Goal: Task Accomplishment & Management: Complete application form

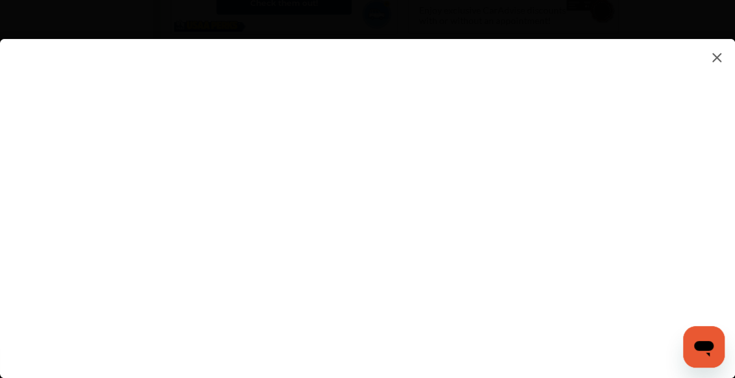
scroll to position [1066, 0]
click at [703, 349] on icon "Open messaging window" at bounding box center [703, 349] width 19 height 16
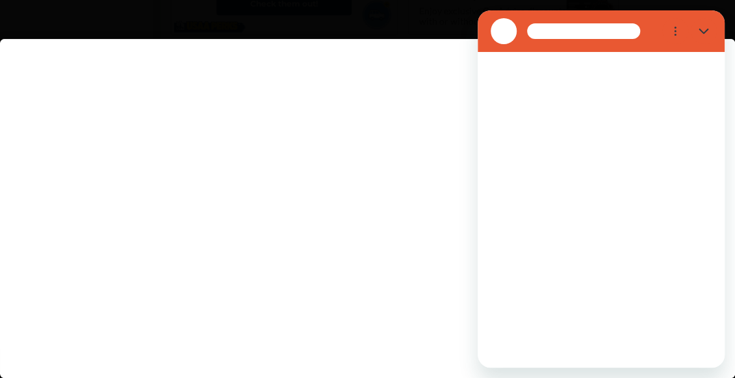
scroll to position [0, 0]
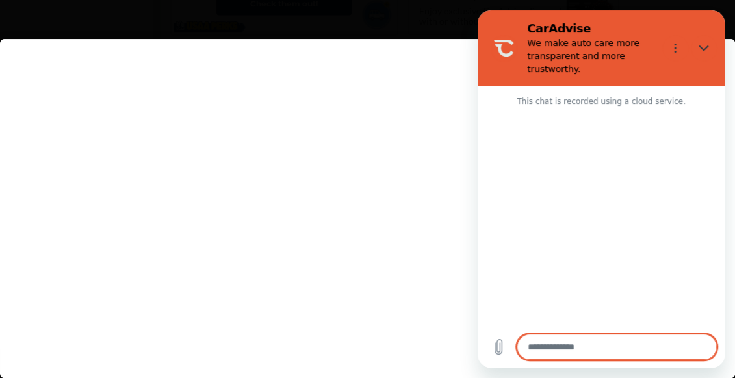
type textarea "*"
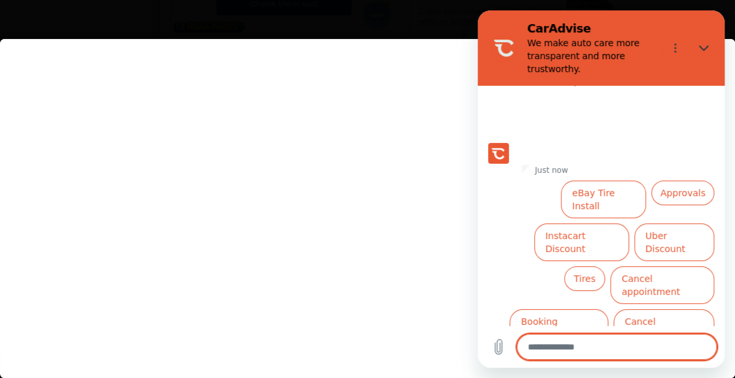
scroll to position [64, 0]
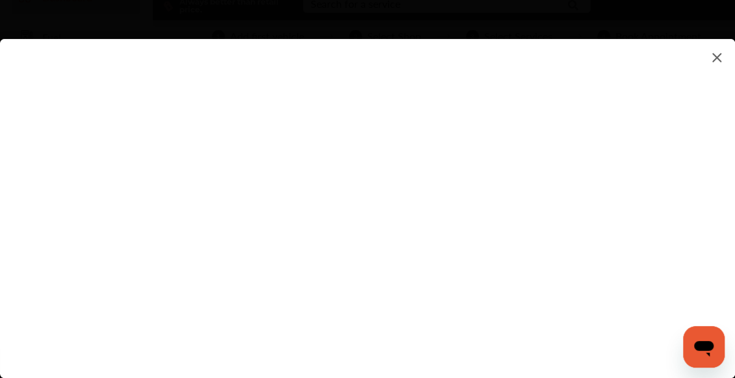
scroll to position [68, 0]
click at [668, 190] on flutter-view at bounding box center [367, 195] width 735 height 313
click at [549, 88] on flutter-view at bounding box center [367, 195] width 735 height 313
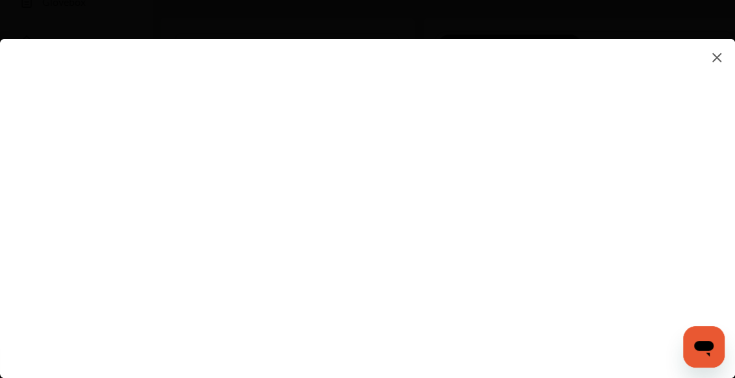
click at [526, 146] on flutter-view at bounding box center [367, 195] width 735 height 313
type input "**********"
click at [670, 170] on flutter-view "**********" at bounding box center [367, 195] width 735 height 313
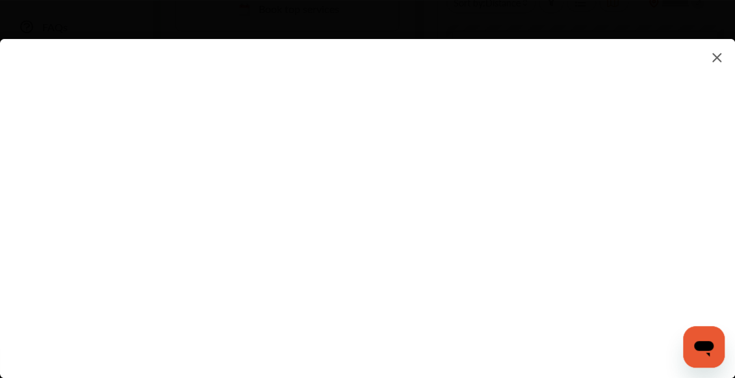
click at [670, 170] on flutter-view "**********" at bounding box center [367, 195] width 735 height 313
click at [481, 134] on flutter-view at bounding box center [367, 195] width 735 height 313
type textarea "**********"
click at [650, 175] on flutter-view "**********" at bounding box center [367, 195] width 735 height 313
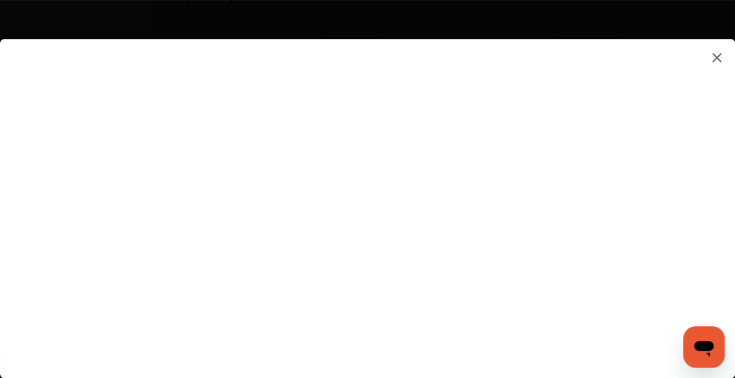
scroll to position [747, 0]
click at [672, 187] on flutter-view at bounding box center [367, 195] width 735 height 313
click at [511, 52] on flutter-view at bounding box center [367, 195] width 735 height 313
click at [529, 123] on flutter-view at bounding box center [367, 195] width 735 height 313
click at [467, 53] on flutter-view at bounding box center [367, 195] width 735 height 313
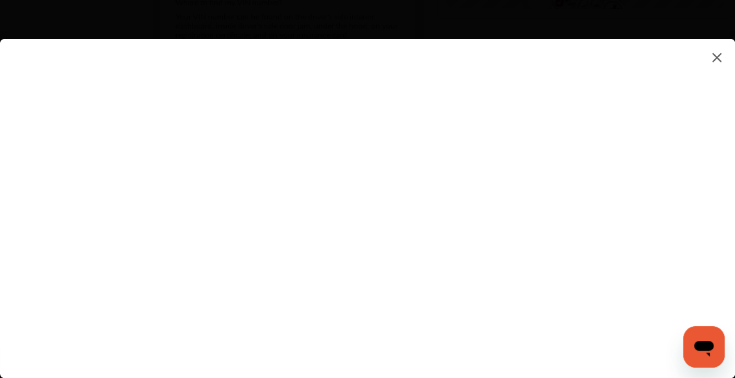
scroll to position [609, 0]
click at [475, 178] on flutter-view at bounding box center [367, 195] width 735 height 313
type input "*********"
click at [508, 259] on flutter-view "*********" at bounding box center [367, 195] width 735 height 313
click at [663, 251] on flutter-view at bounding box center [367, 195] width 735 height 313
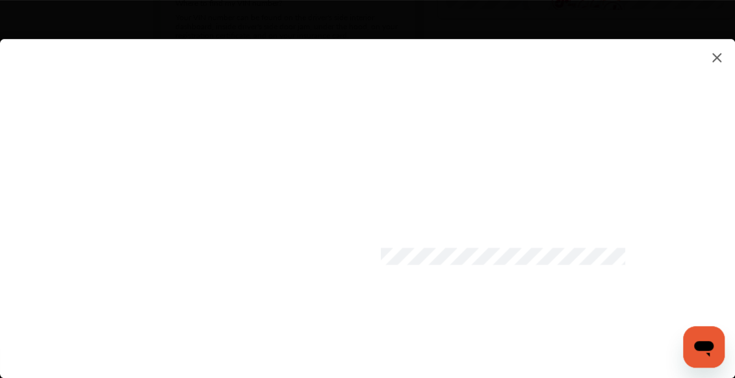
click at [663, 251] on flutter-view at bounding box center [367, 195] width 735 height 313
click at [665, 251] on flutter-view at bounding box center [367, 195] width 735 height 313
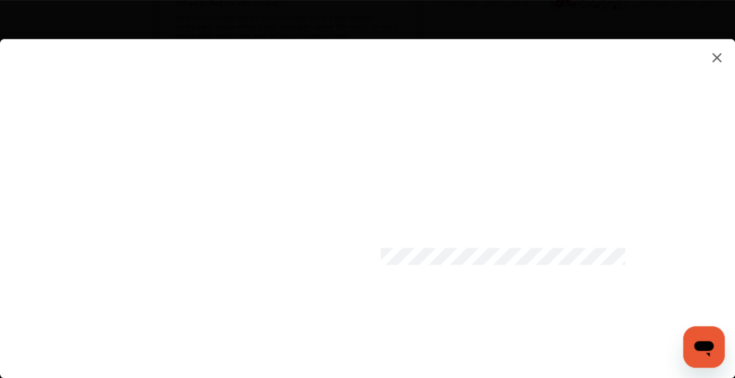
click at [665, 251] on flutter-view at bounding box center [367, 195] width 735 height 313
click at [665, 252] on flutter-view at bounding box center [367, 195] width 735 height 313
click at [665, 258] on flutter-view at bounding box center [367, 195] width 735 height 313
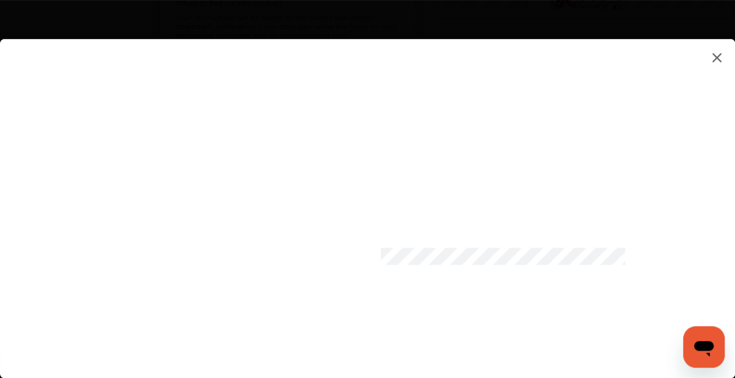
click at [664, 261] on flutter-view at bounding box center [367, 195] width 735 height 313
click at [664, 260] on flutter-view at bounding box center [367, 195] width 735 height 313
click at [524, 203] on flutter-view at bounding box center [367, 195] width 735 height 313
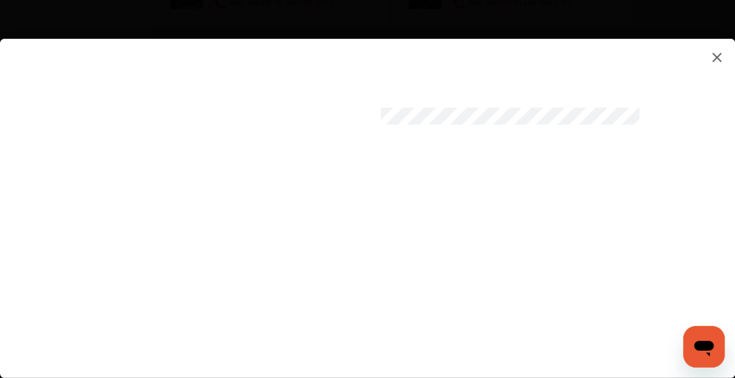
scroll to position [814, 0]
click at [371, 270] on flutter-view at bounding box center [367, 195] width 735 height 313
click at [530, 312] on flutter-view at bounding box center [367, 195] width 735 height 313
click at [537, 330] on flutter-view at bounding box center [367, 195] width 735 height 313
click at [537, 329] on flutter-view at bounding box center [367, 195] width 735 height 313
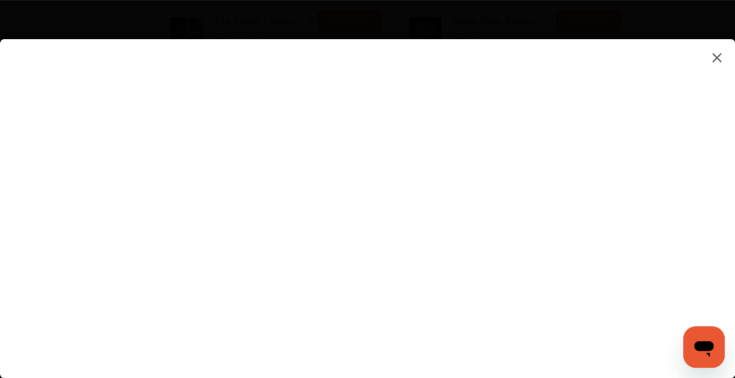
scroll to position [918, 0]
click at [374, 272] on flutter-view at bounding box center [367, 195] width 735 height 313
click at [547, 305] on flutter-view at bounding box center [367, 195] width 735 height 313
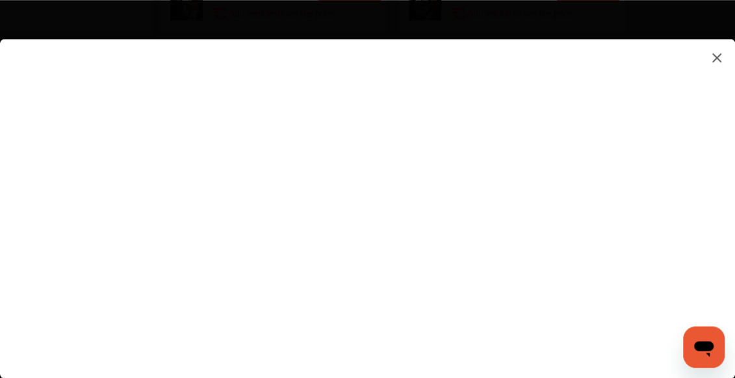
click at [514, 203] on flutter-view at bounding box center [367, 195] width 735 height 313
click at [472, 158] on flutter-view at bounding box center [367, 195] width 735 height 313
click at [670, 138] on flutter-view at bounding box center [367, 195] width 735 height 313
click at [485, 274] on flutter-view at bounding box center [367, 195] width 735 height 313
type input "**********"
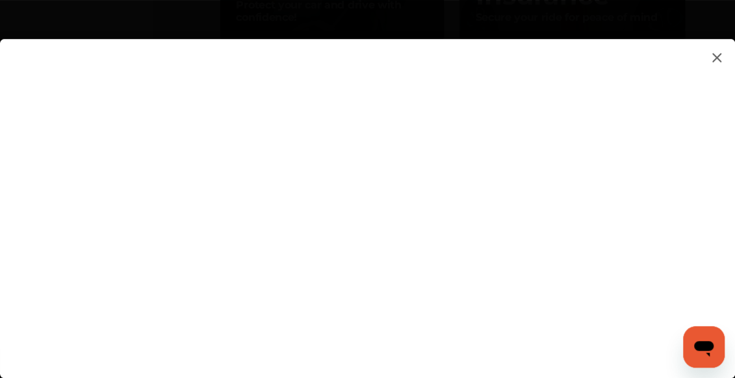
scroll to position [1632, 0]
click at [519, 305] on flutter-view "**********" at bounding box center [367, 195] width 735 height 313
click at [714, 59] on img at bounding box center [717, 57] width 16 height 16
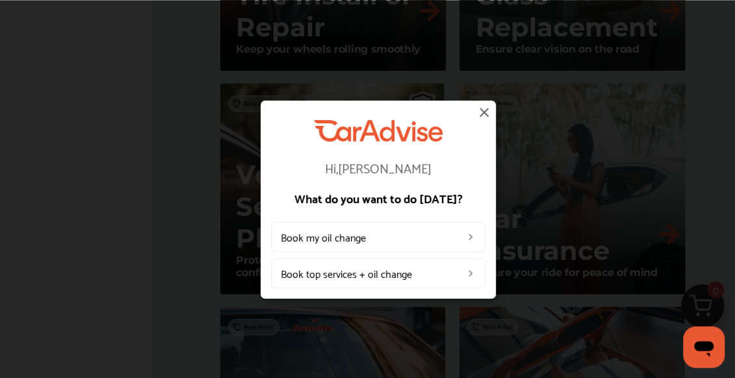
click at [485, 112] on img at bounding box center [484, 112] width 16 height 16
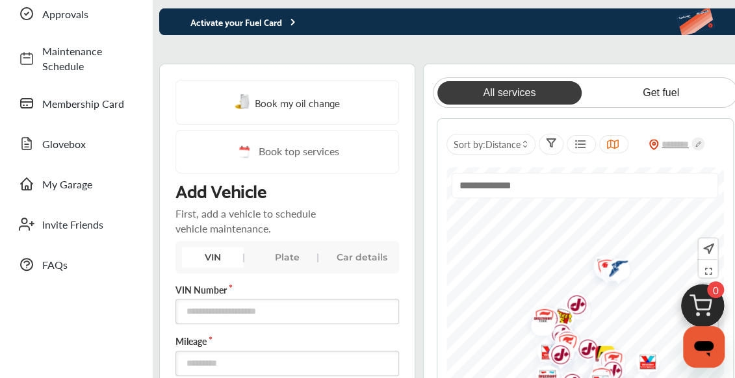
scroll to position [0, 0]
